Goal: Task Accomplishment & Management: Complete application form

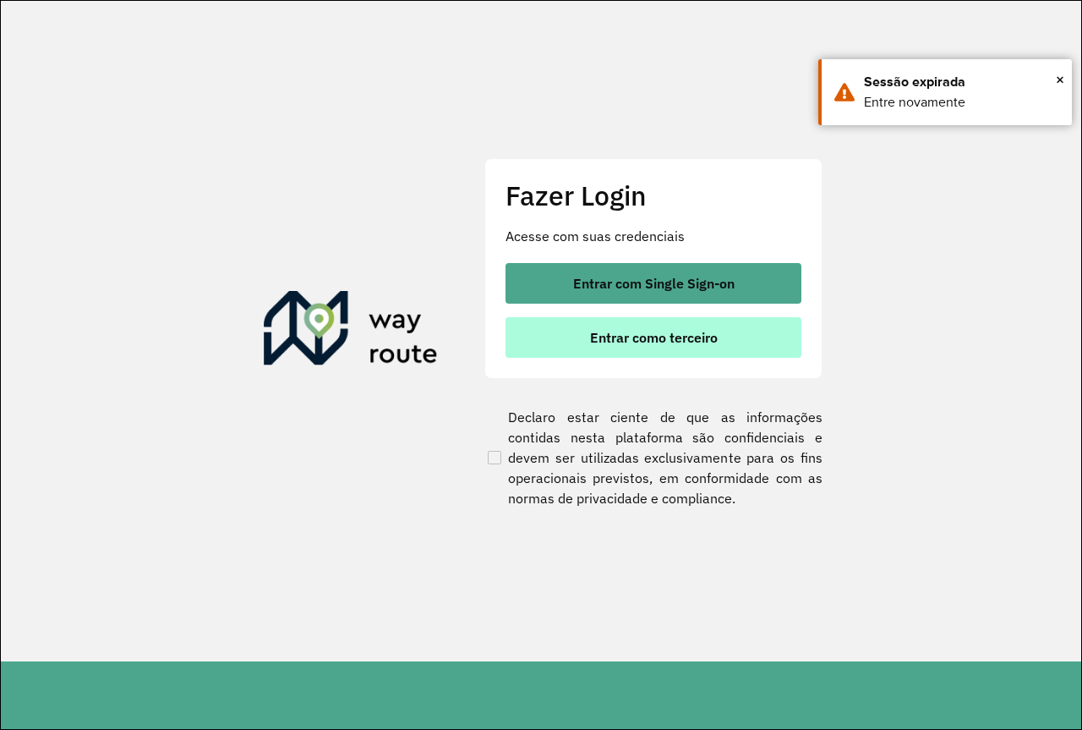
click at [663, 352] on button "Entrar como terceiro" at bounding box center [654, 337] width 296 height 41
click at [658, 338] on span "Entrar como terceiro" at bounding box center [654, 338] width 128 height 14
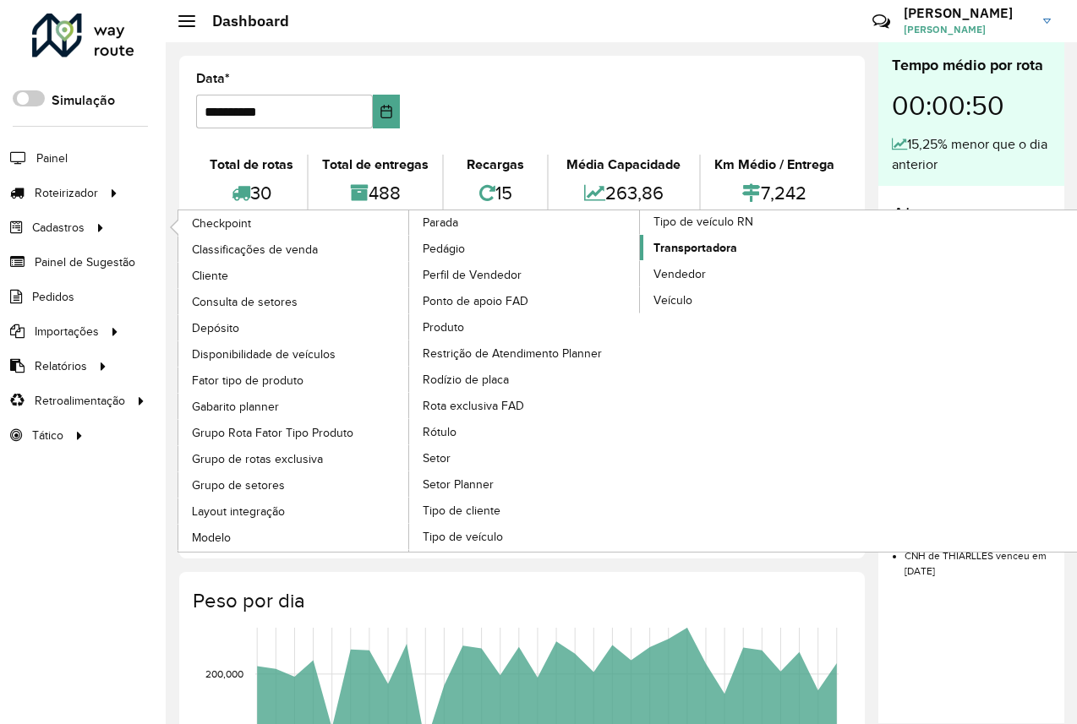
click at [724, 251] on span "Transportadora" at bounding box center [695, 248] width 84 height 18
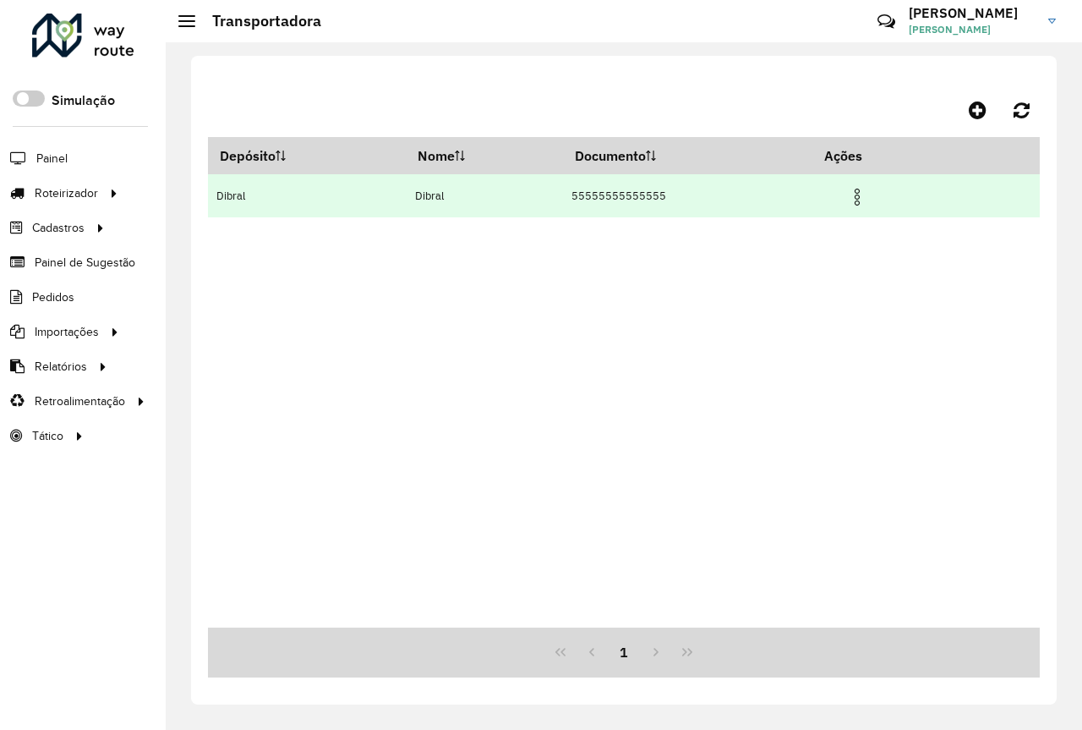
click at [857, 197] on img at bounding box center [857, 197] width 20 height 20
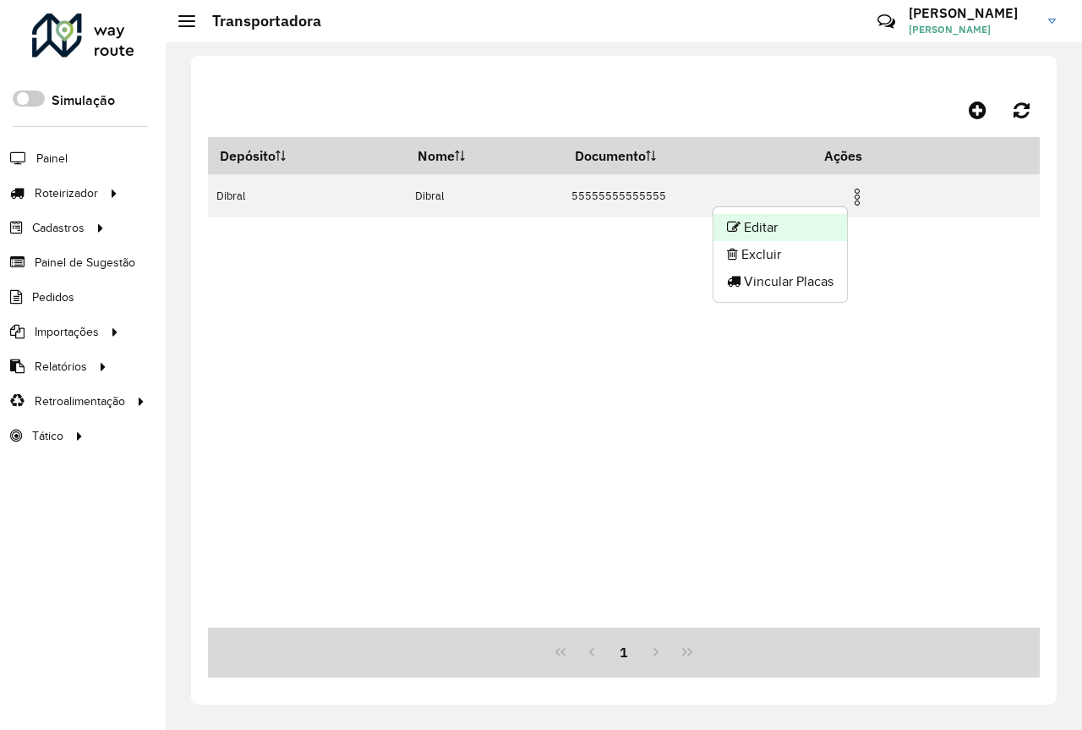
click at [802, 224] on li "Editar" at bounding box center [781, 227] width 134 height 27
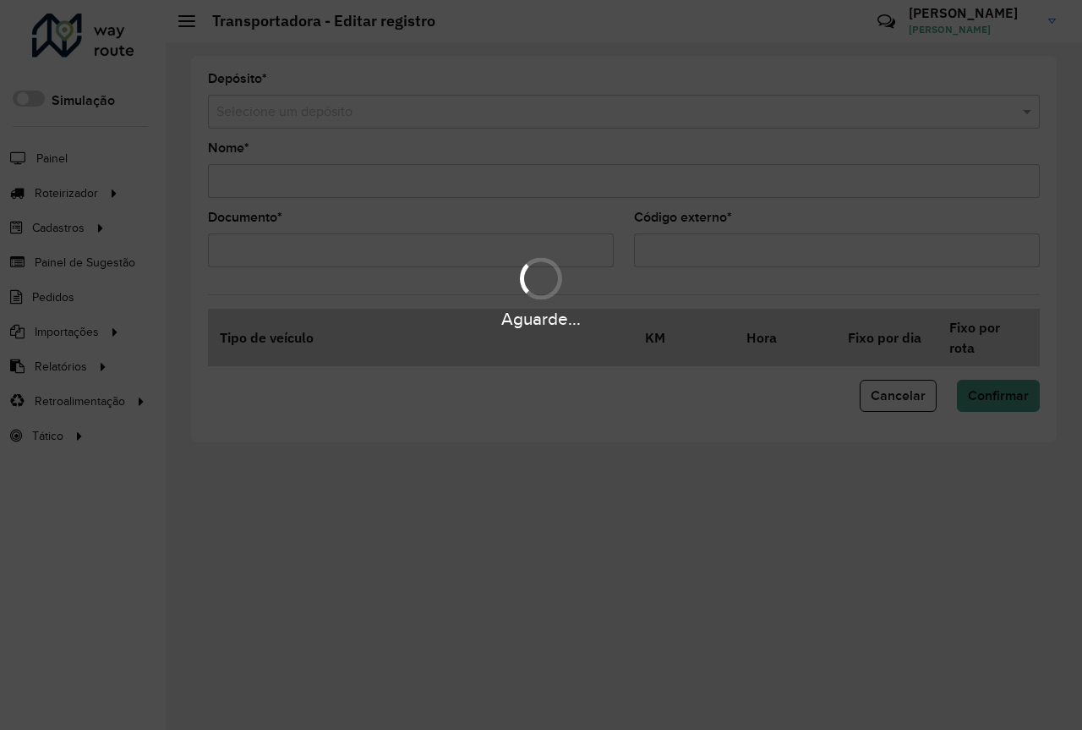
type input "******"
type input "**********"
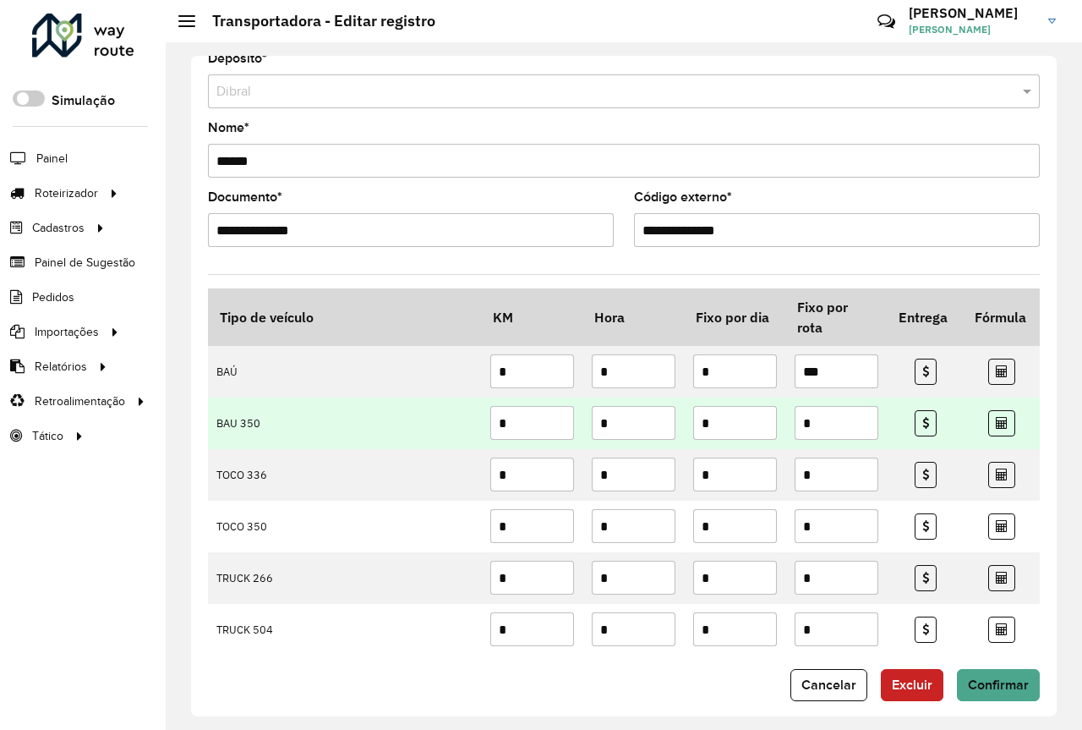
scroll to position [36, 0]
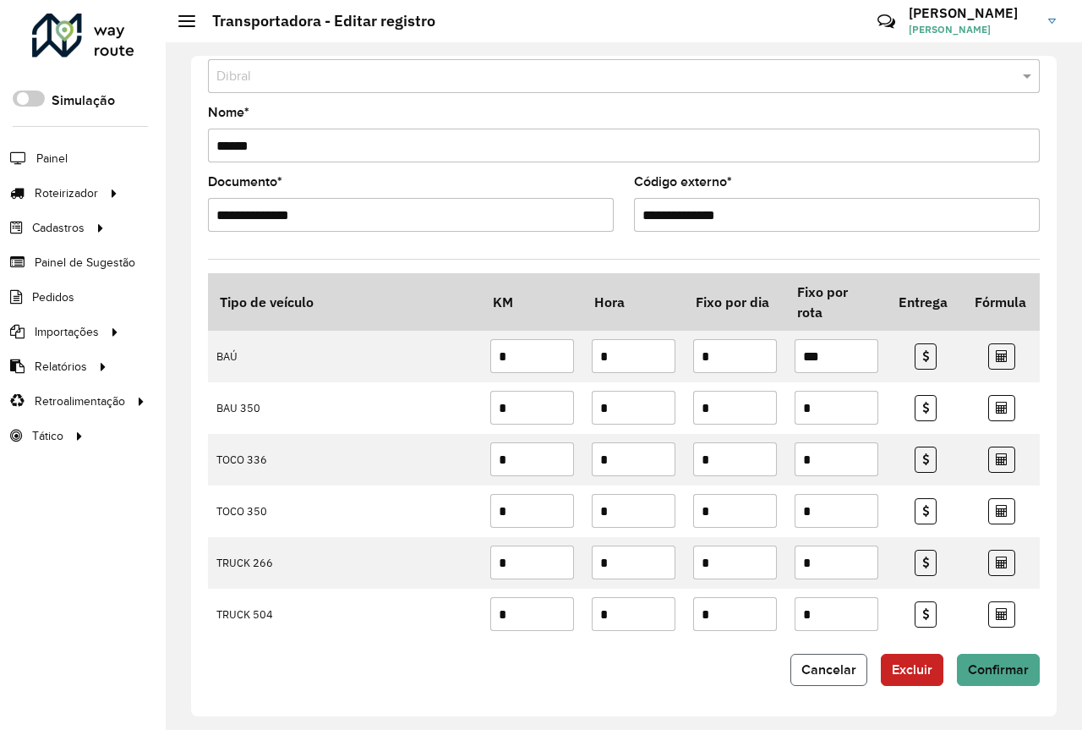
click at [842, 672] on span "Cancelar" at bounding box center [828, 669] width 55 height 14
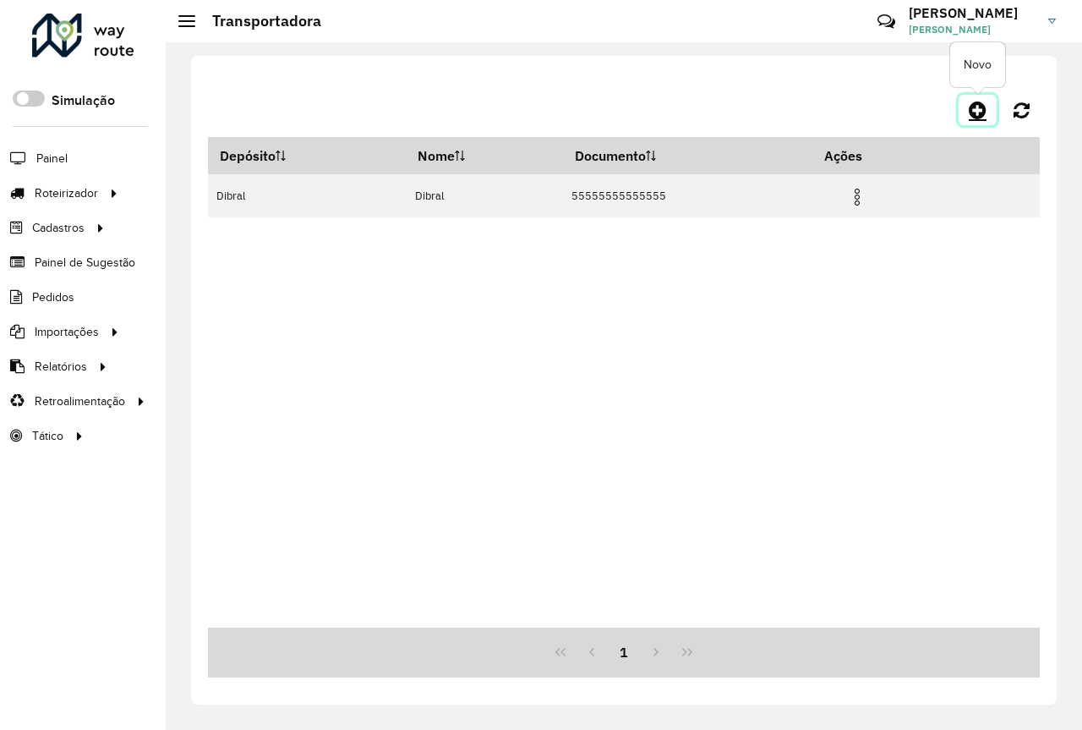
click at [982, 113] on icon at bounding box center [978, 110] width 18 height 20
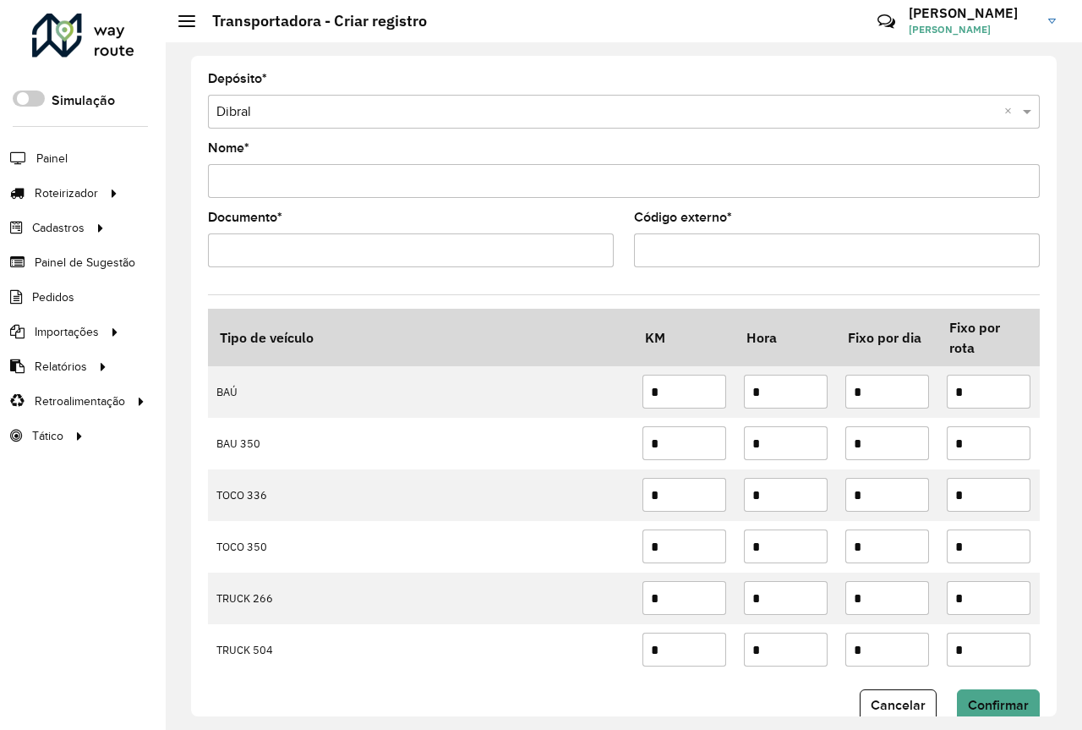
click at [777, 163] on div "Nome *" at bounding box center [624, 170] width 832 height 56
click at [774, 174] on input "Nome *" at bounding box center [624, 181] width 832 height 34
click at [800, 183] on input "Nome *" at bounding box center [624, 181] width 832 height 34
click at [828, 221] on form "Depósito * Selecione um depósito × Dibral × Nome * Documento * Código externo *…" at bounding box center [624, 397] width 832 height 648
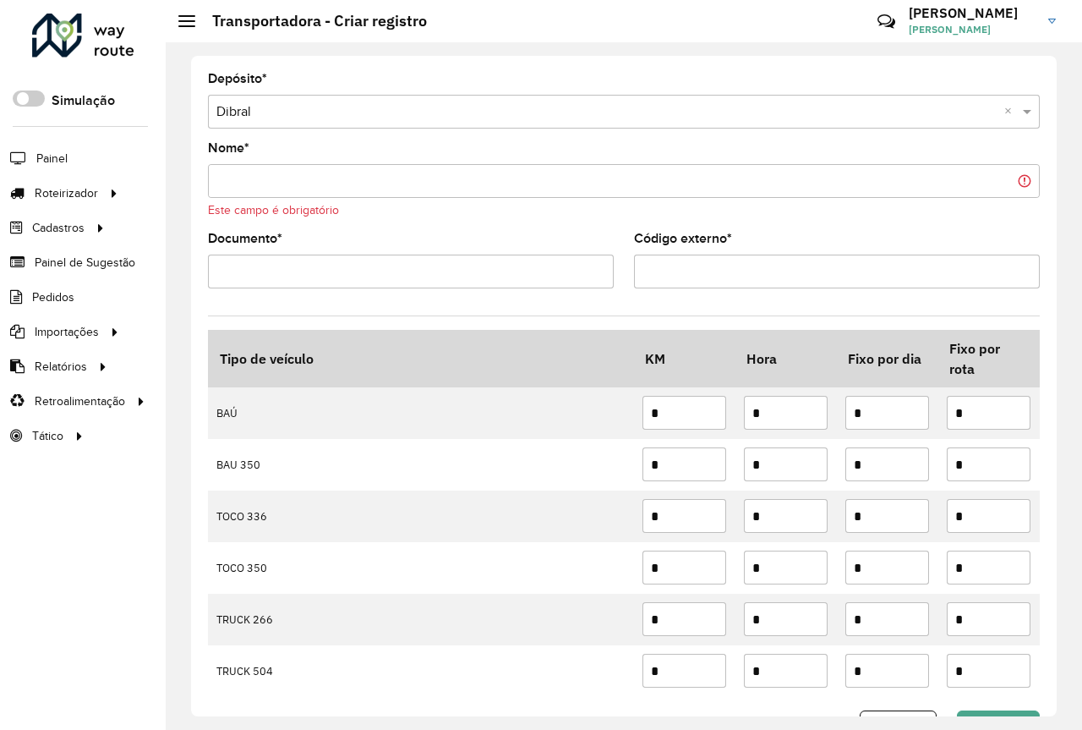
click at [769, 191] on input "Nome *" at bounding box center [624, 181] width 832 height 34
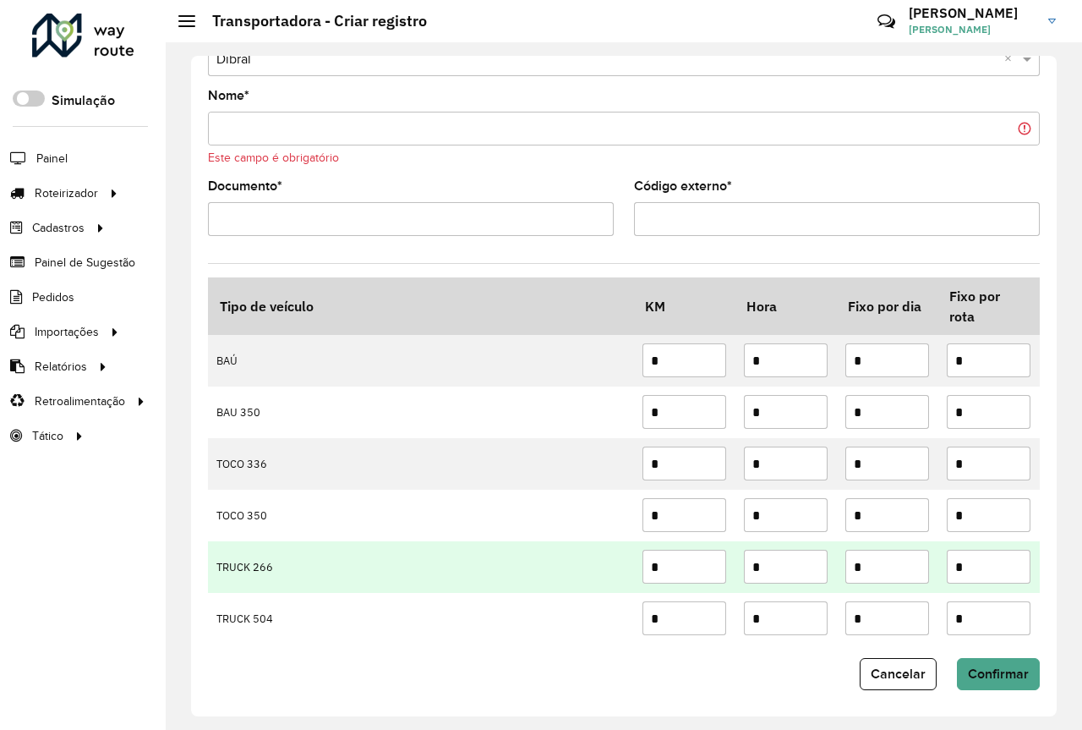
scroll to position [57, 0]
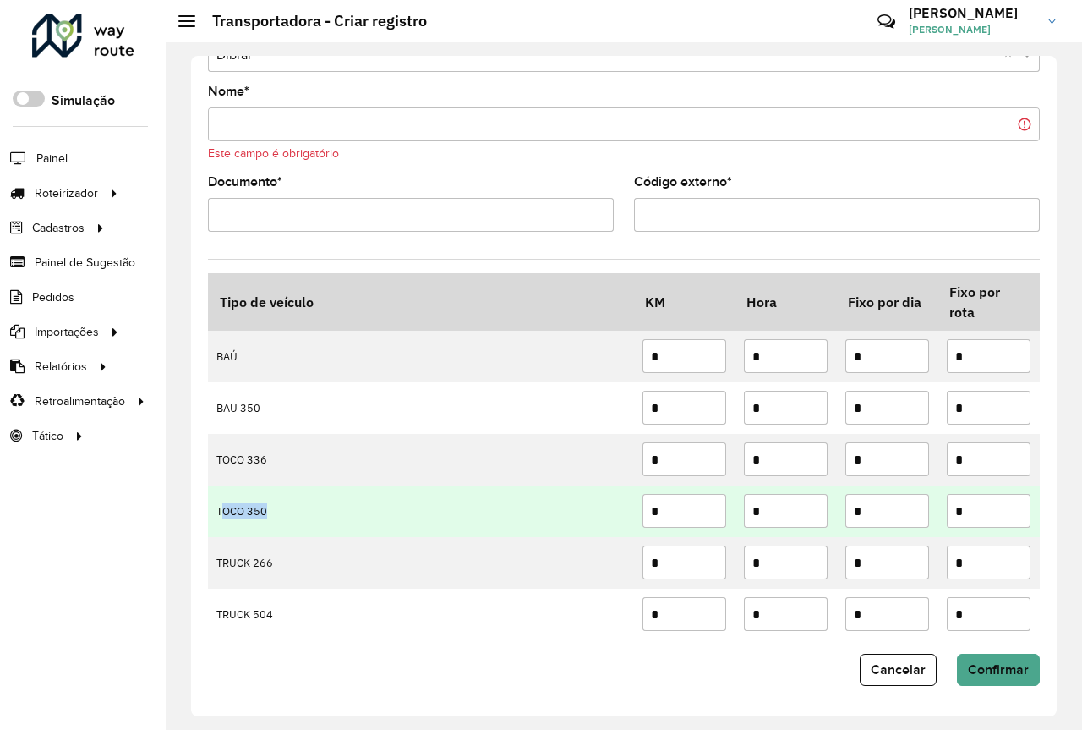
drag, startPoint x: 284, startPoint y: 514, endPoint x: 221, endPoint y: 507, distance: 62.9
click at [221, 507] on td "TOCO 350" at bounding box center [421, 511] width 426 height 52
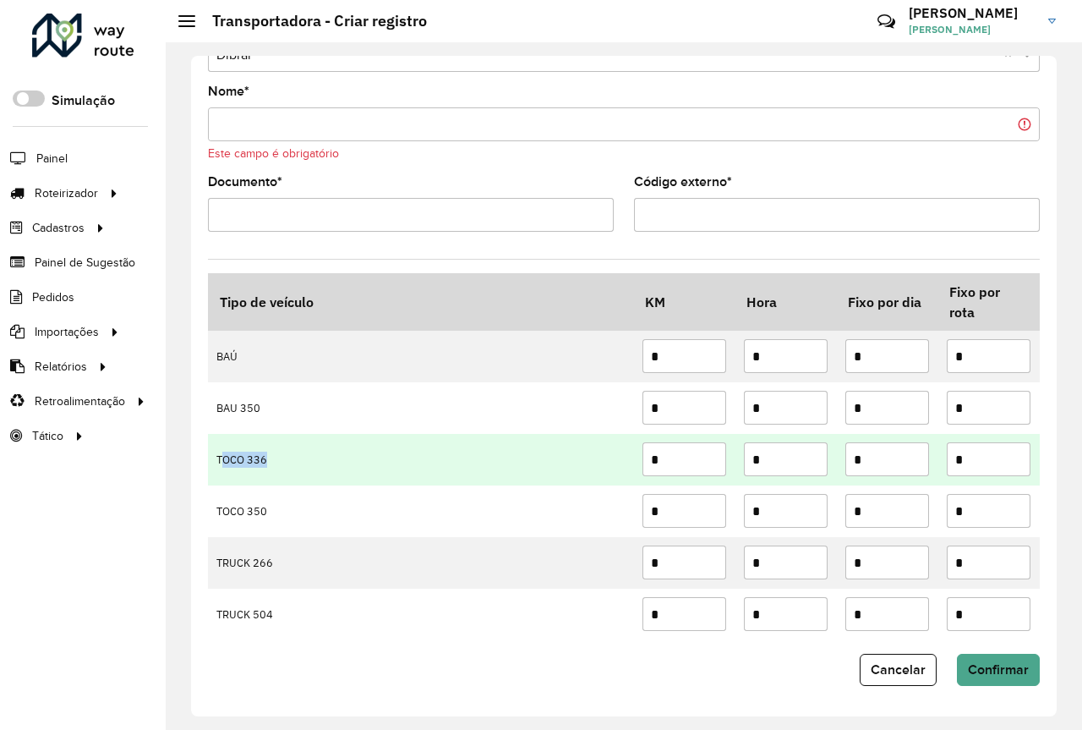
drag, startPoint x: 296, startPoint y: 454, endPoint x: 223, endPoint y: 456, distance: 72.7
click at [223, 456] on td "TOCO 336" at bounding box center [421, 460] width 426 height 52
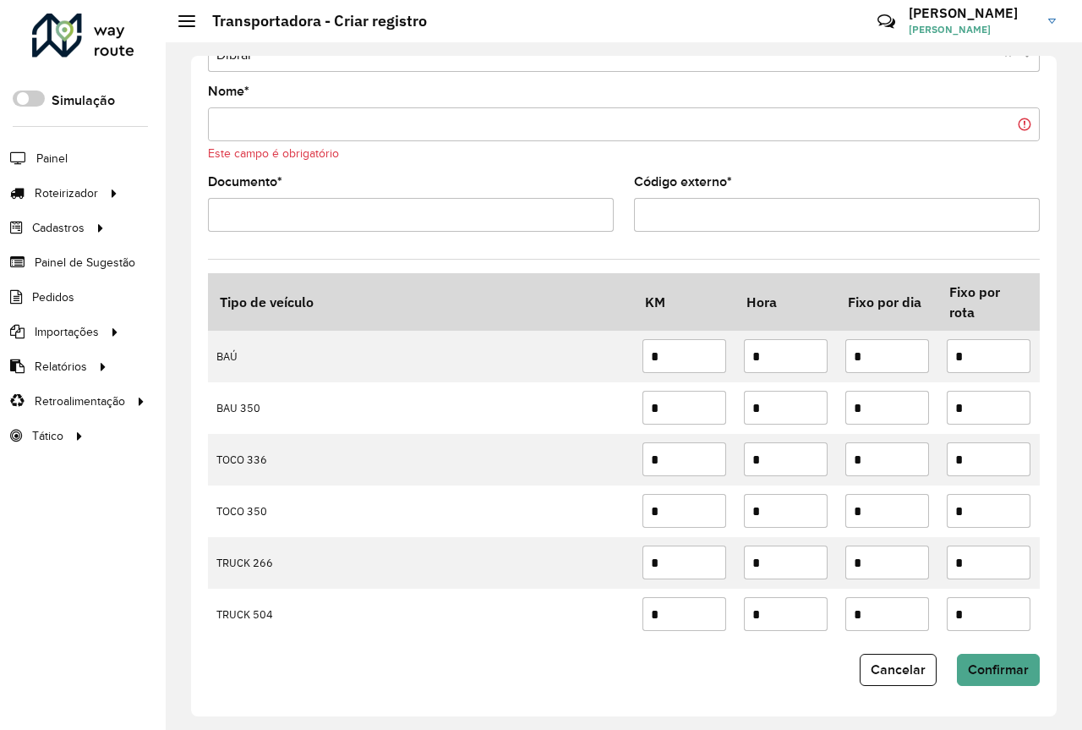
click at [534, 171] on form "Depósito * Selecione um depósito × Dibral × Nome * Este campo é obrigatório Doc…" at bounding box center [624, 351] width 832 height 670
click at [345, 687] on div "Depósito * Selecione um depósito × Dibral × Nome * Este campo é obrigatório Doc…" at bounding box center [624, 386] width 866 height 660
drag, startPoint x: 771, startPoint y: 298, endPoint x: 698, endPoint y: 292, distance: 73.0
click at [698, 292] on tr "Tipo de veículo KM Hora Fixo por dia Fixo por rota" at bounding box center [624, 302] width 832 height 57
click at [792, 295] on th "Hora" at bounding box center [785, 302] width 101 height 57
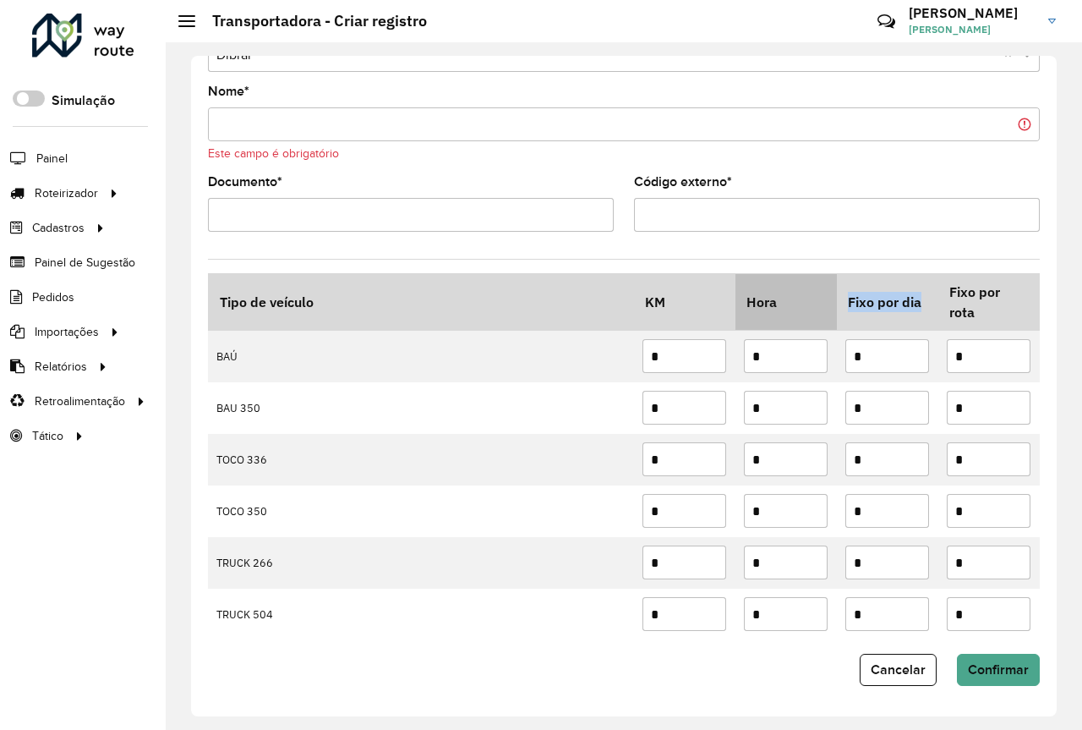
drag, startPoint x: 917, startPoint y: 302, endPoint x: 784, endPoint y: 298, distance: 133.6
click at [784, 298] on tr "Tipo de veículo KM Hora Fixo por dia Fixo por rota" at bounding box center [624, 302] width 832 height 57
